Goal: Transaction & Acquisition: Subscribe to service/newsletter

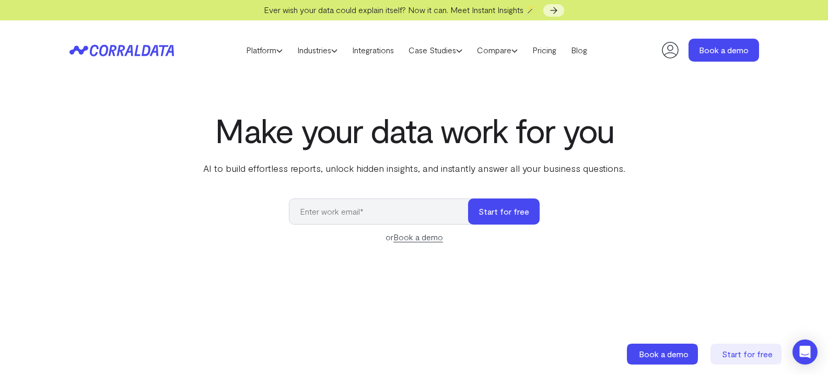
drag, startPoint x: 141, startPoint y: 48, endPoint x: 76, endPoint y: 128, distance: 103.2
click at [76, 128] on div "Make your data work for you AI to build effortless reports, unlock hidden insig…" at bounding box center [414, 344] width 752 height 467
drag, startPoint x: 125, startPoint y: 53, endPoint x: 93, endPoint y: 114, distance: 69.1
click at [93, 114] on div "Make your data work for you AI to build effortless reports, unlock hidden insig…" at bounding box center [414, 344] width 752 height 467
click at [135, 56] on header "Platform AI Reporting Use AI to effortlessly answer any business questions from…" at bounding box center [413, 50] width 689 height 60
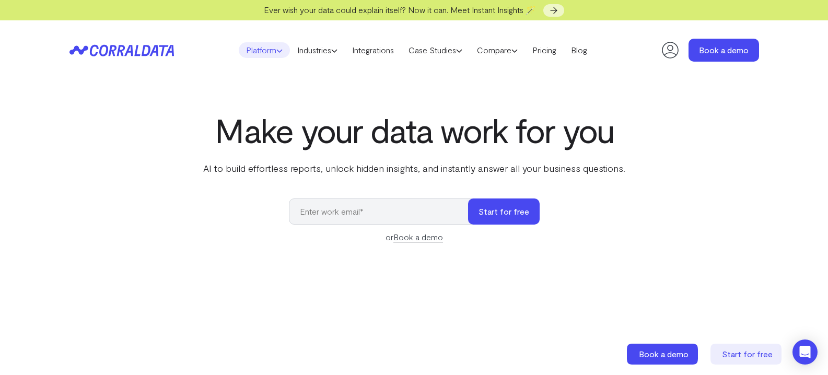
click at [282, 56] on link "Platform" at bounding box center [264, 50] width 51 height 16
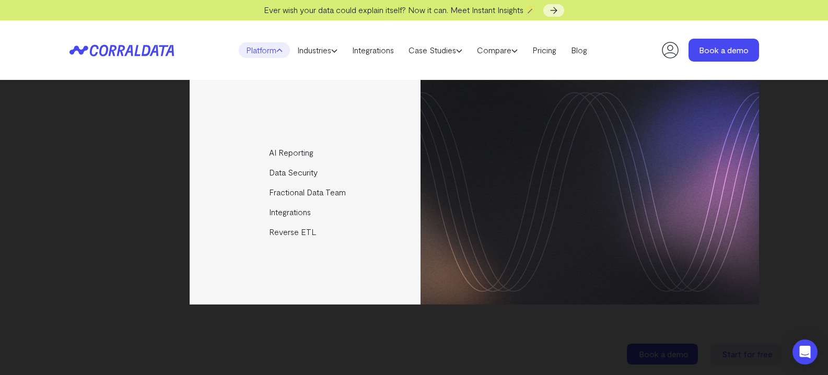
click at [279, 53] on link "Platform" at bounding box center [264, 50] width 51 height 16
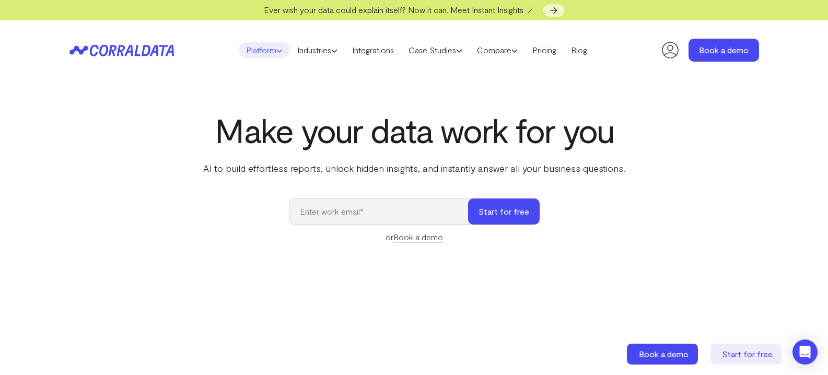
click at [278, 53] on link "Platform" at bounding box center [264, 50] width 51 height 16
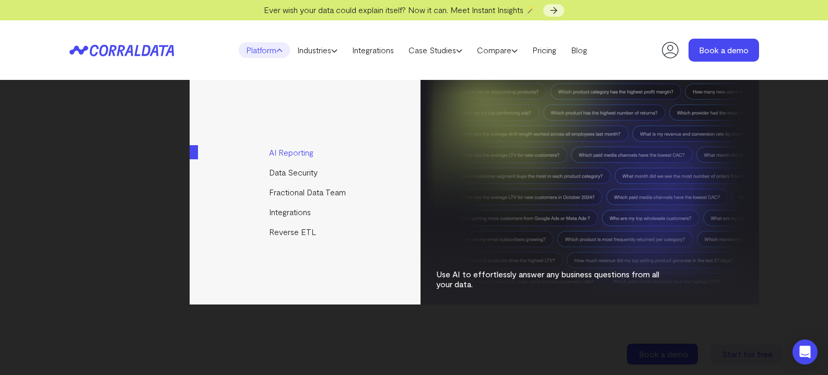
click at [281, 152] on link "AI Reporting" at bounding box center [306, 153] width 232 height 20
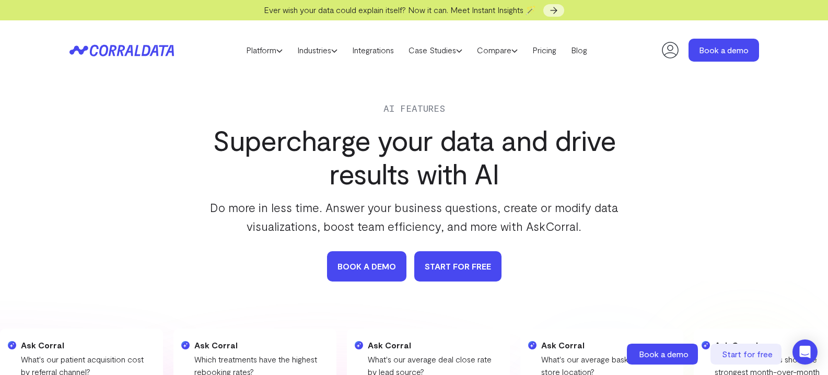
click at [443, 264] on link "START FOR FREE" at bounding box center [457, 266] width 87 height 30
click at [116, 52] on icon at bounding box center [121, 50] width 104 height 12
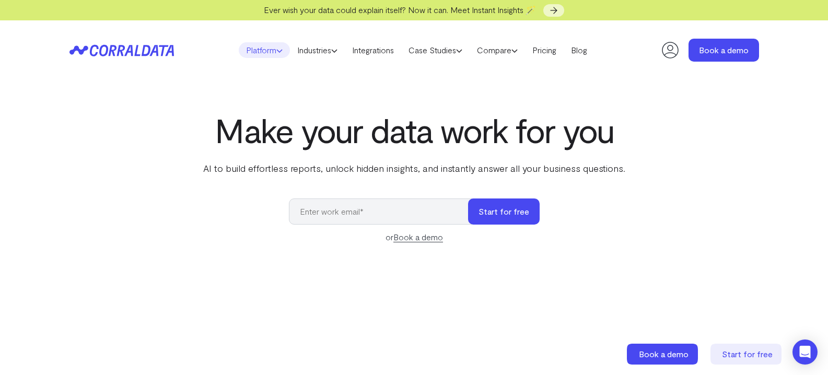
click at [254, 53] on link "Platform" at bounding box center [264, 50] width 51 height 16
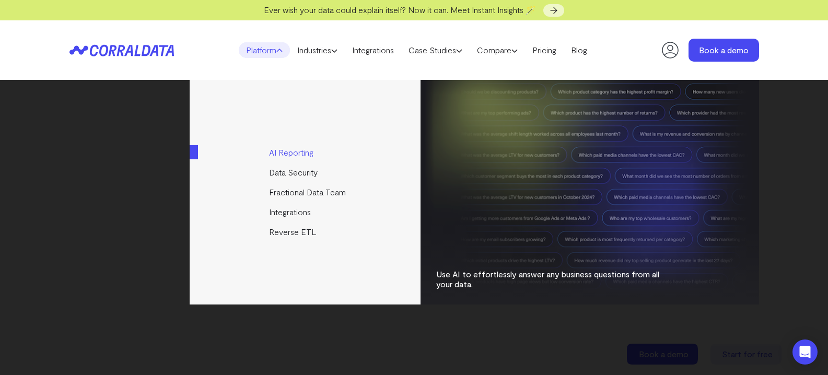
click at [286, 150] on link "AI Reporting" at bounding box center [306, 153] width 232 height 20
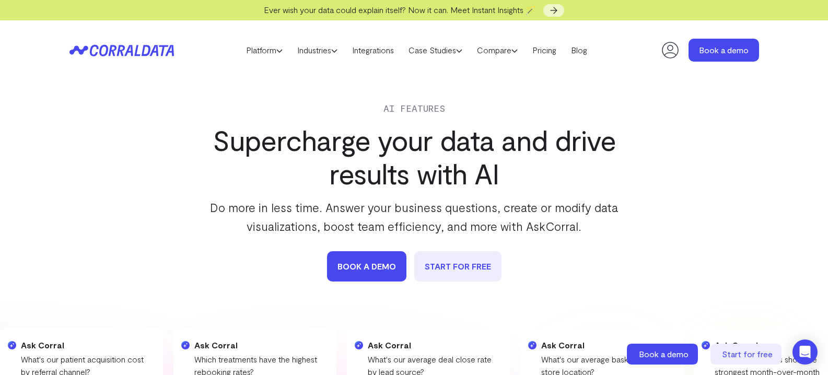
click at [148, 49] on icon at bounding box center [121, 50] width 104 height 12
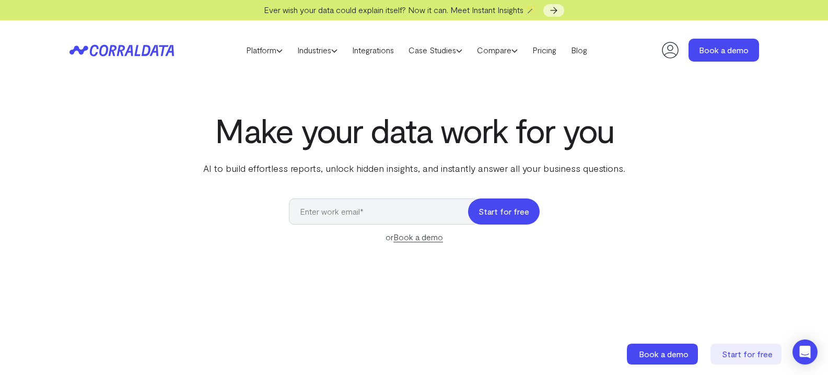
click at [507, 212] on button "Start for free" at bounding box center [504, 211] width 72 height 26
click at [116, 73] on header "Platform AI Reporting Use AI to effortlessly answer any business questions from…" at bounding box center [413, 50] width 689 height 60
click at [134, 99] on section "Make your data work for you AI to build effortless reports, unlock hidden insig…" at bounding box center [414, 352] width 828 height 545
drag, startPoint x: 158, startPoint y: 55, endPoint x: 245, endPoint y: 48, distance: 87.0
click at [245, 48] on link "Platform" at bounding box center [264, 50] width 51 height 16
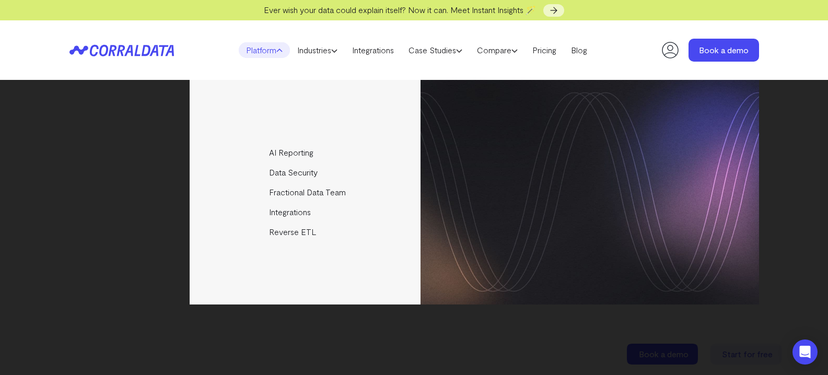
click at [90, 108] on div "AI Reporting Use AI to effortlessly answer any business questions from all your…" at bounding box center [413, 192] width 689 height 224
